Goal: Task Accomplishment & Management: Complete application form

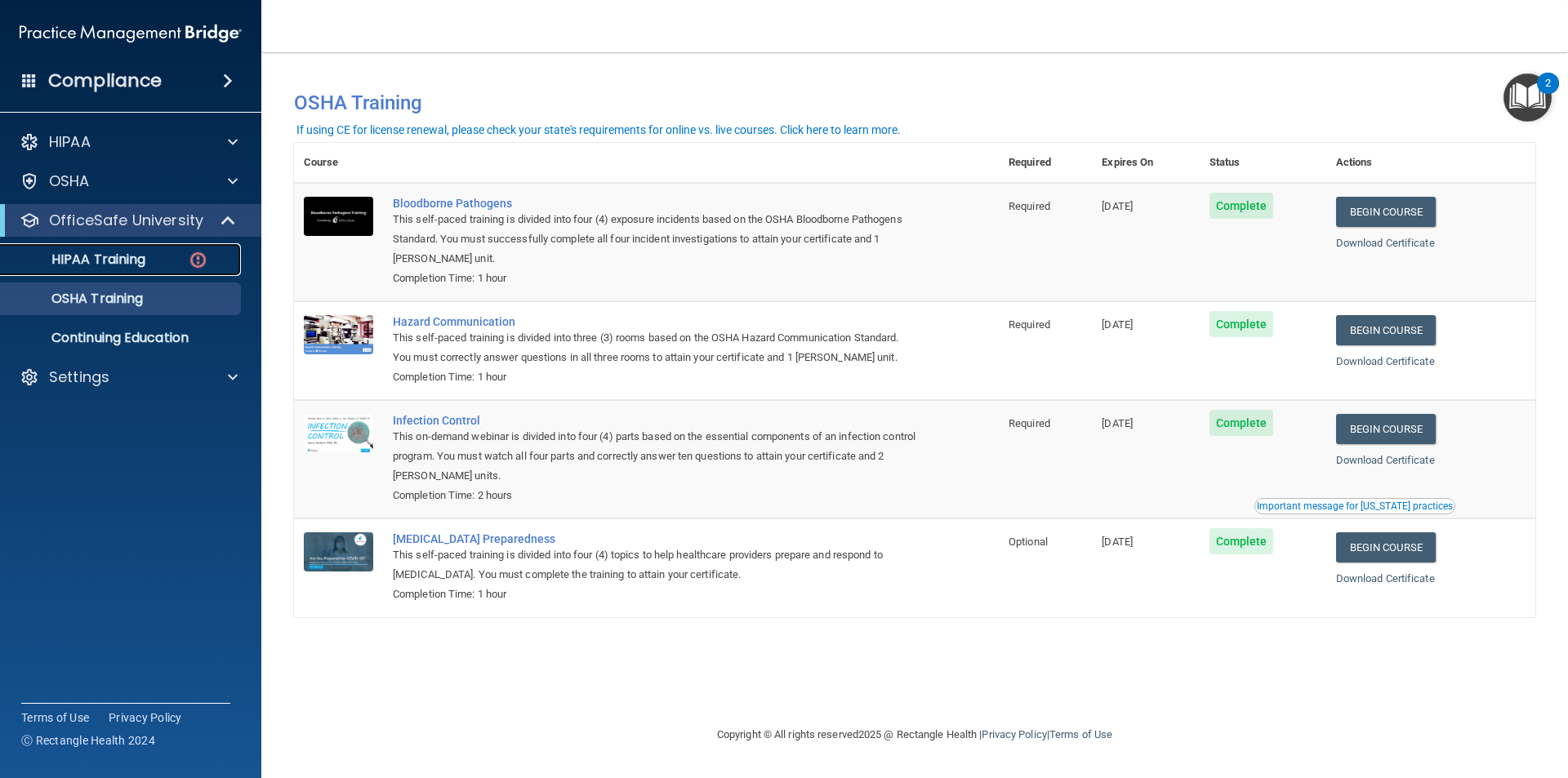
click at [165, 261] on div "HIPAA Training" at bounding box center [122, 260] width 223 height 16
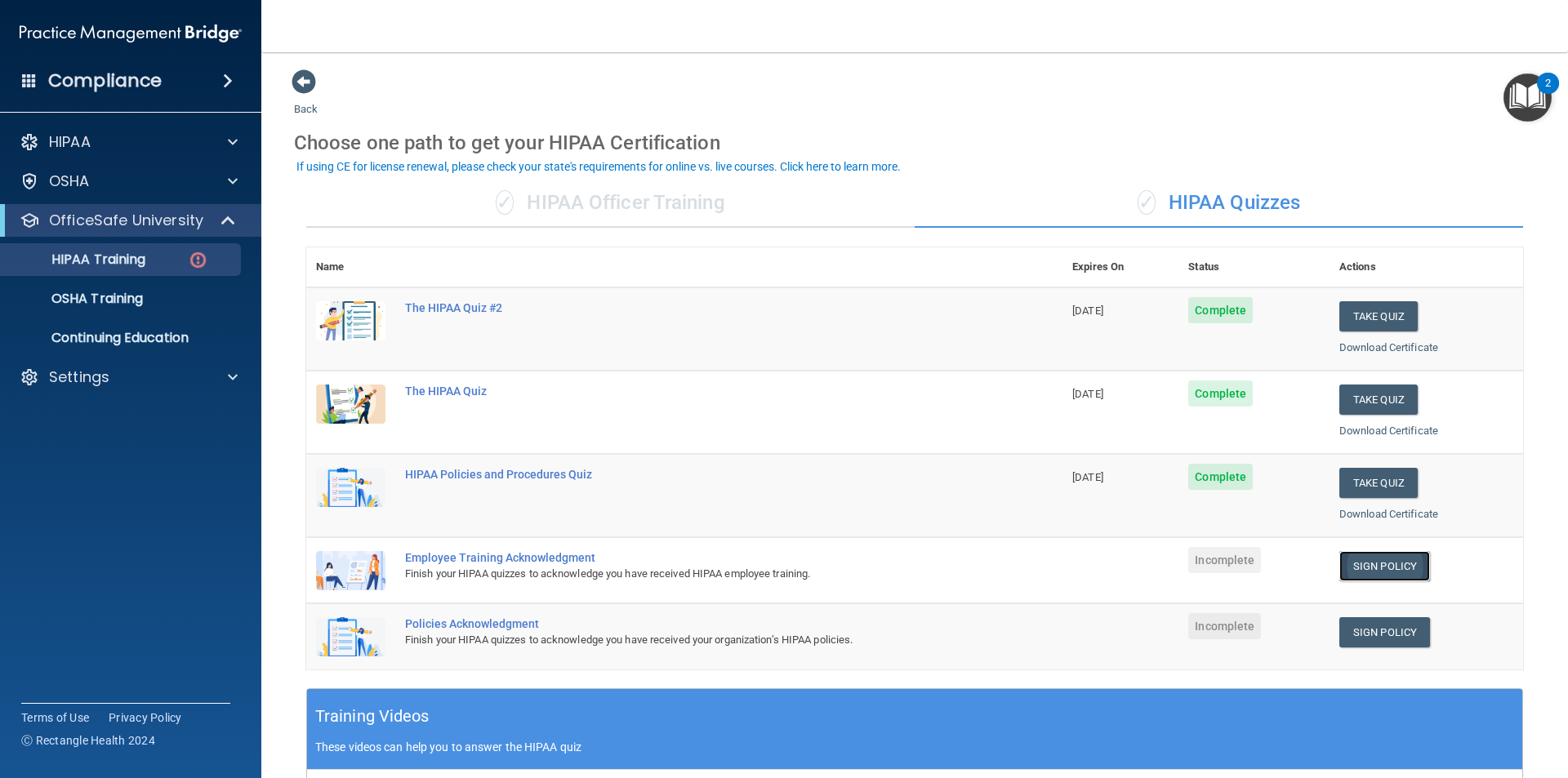
click at [1379, 560] on link "Sign Policy" at bounding box center [1384, 566] width 91 height 31
click at [1380, 644] on link "Sign Policy" at bounding box center [1384, 632] width 91 height 31
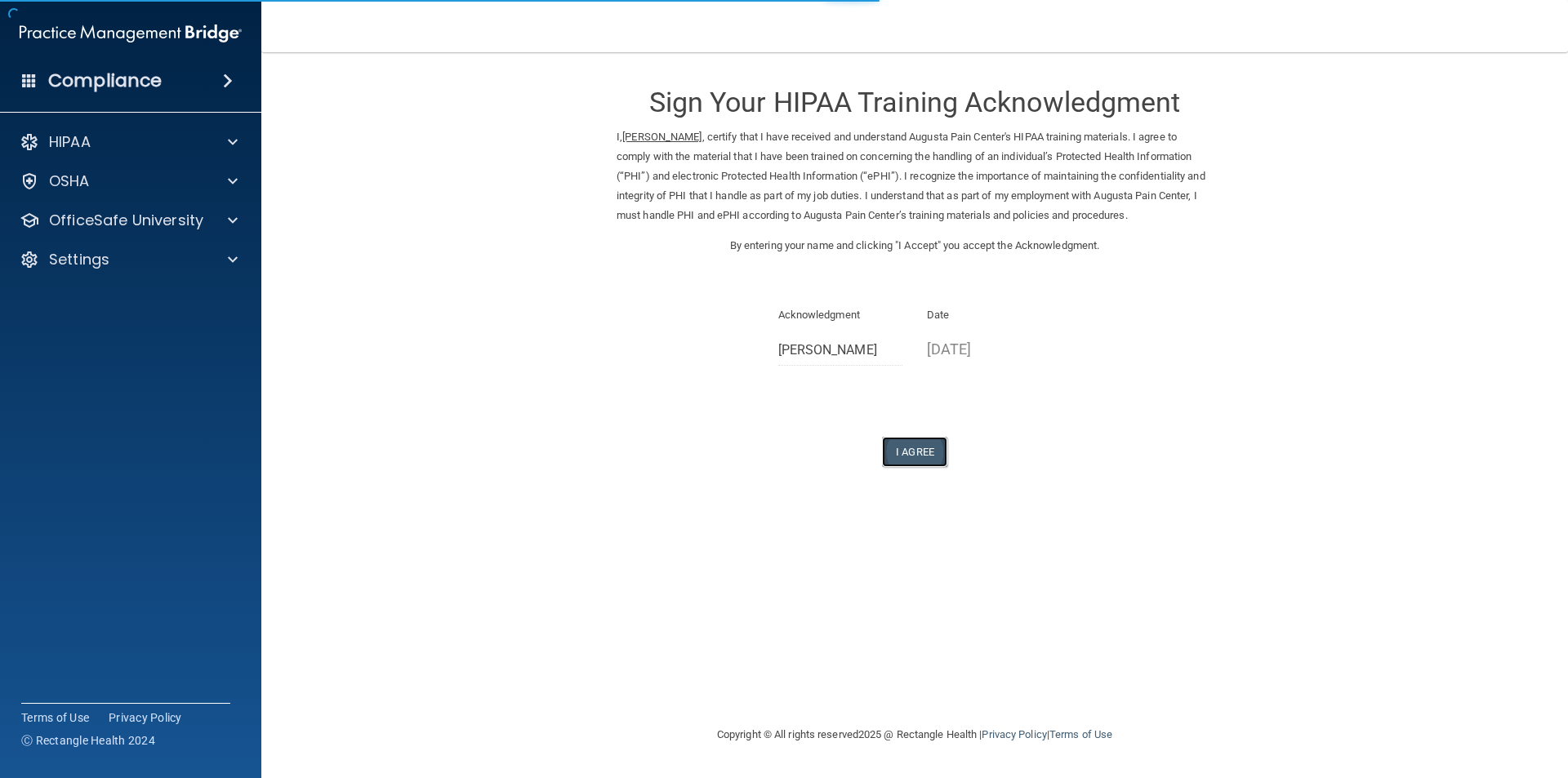
click at [926, 456] on button "I Agree" at bounding box center [914, 452] width 66 height 31
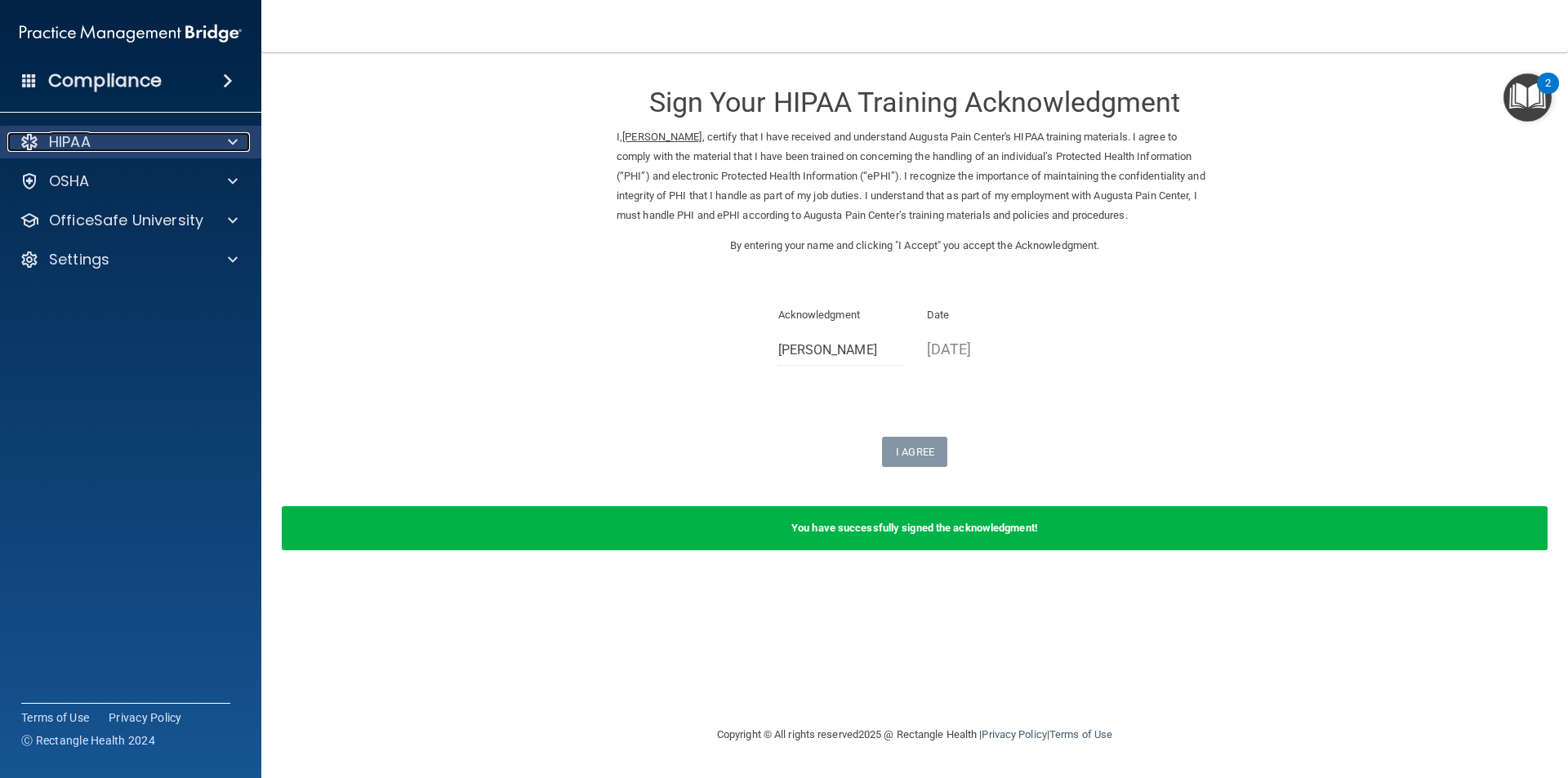
click at [141, 137] on div "HIPAA" at bounding box center [108, 142] width 202 height 20
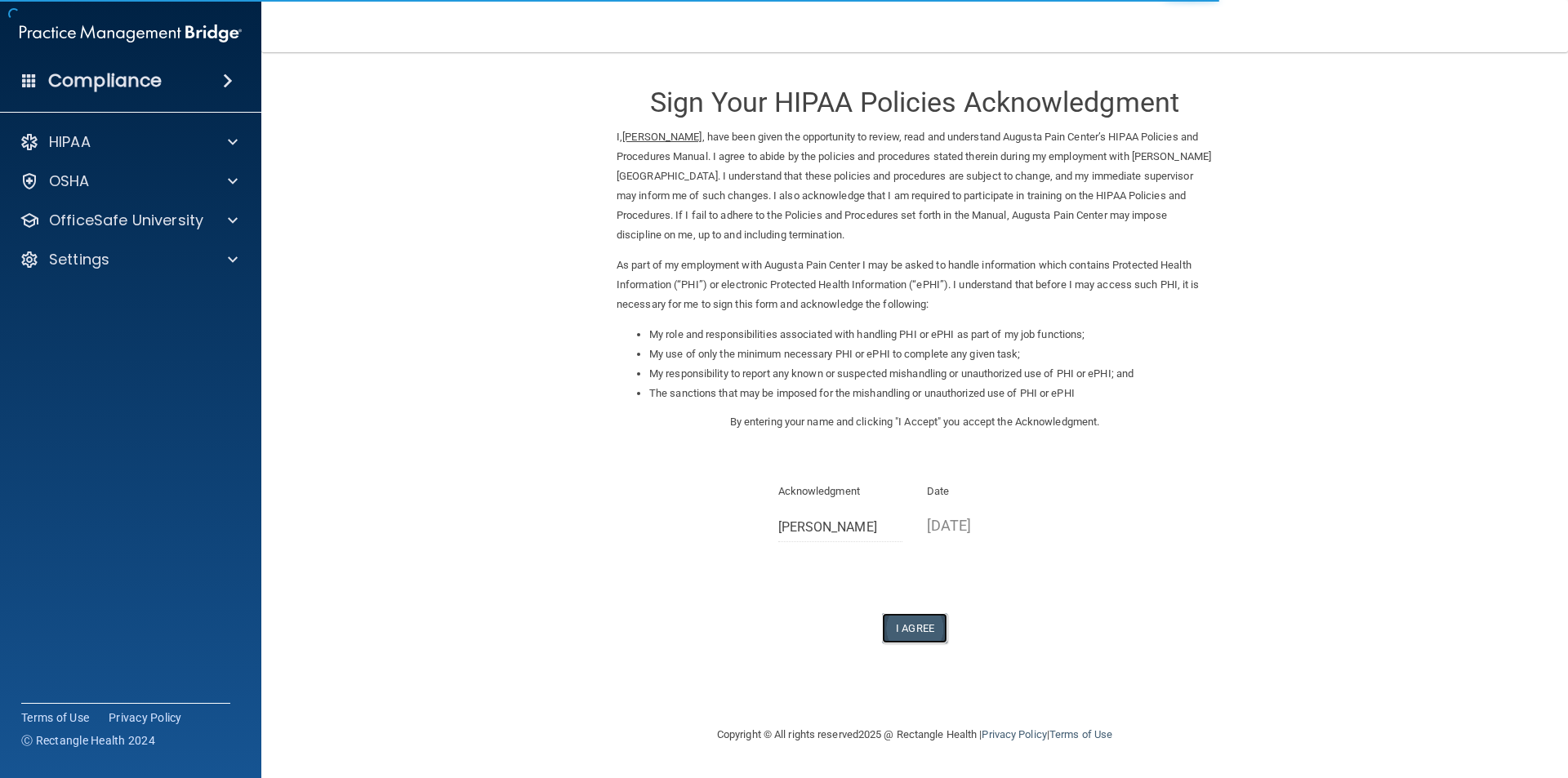
click at [881, 621] on button "I Agree" at bounding box center [914, 628] width 66 height 31
